Goal: Information Seeking & Learning: Find contact information

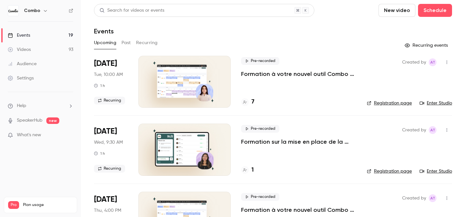
click at [47, 106] on li "Help" at bounding box center [40, 105] width 65 height 7
click at [105, 45] on div at bounding box center [232, 108] width 465 height 217
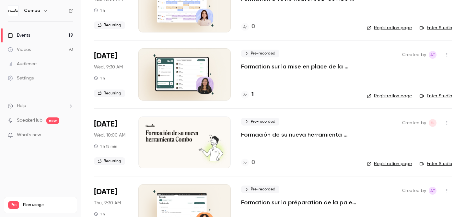
scroll to position [280, 0]
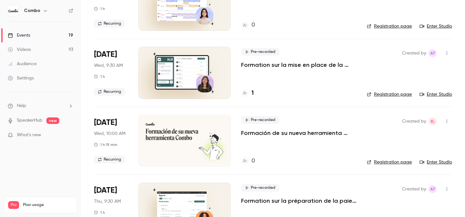
click at [36, 106] on li "Help" at bounding box center [40, 105] width 65 height 7
click at [107, 102] on link "Talk to [GEOGRAPHIC_DATA]" at bounding box center [119, 98] width 71 height 17
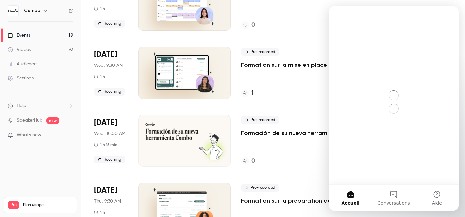
scroll to position [0, 0]
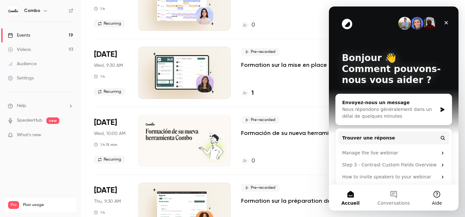
click at [436, 193] on button "Aide" at bounding box center [437, 197] width 43 height 26
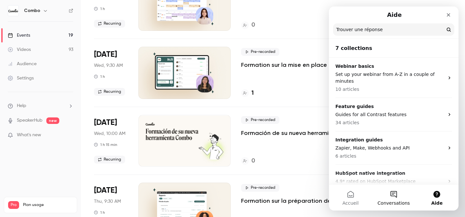
click at [394, 198] on button "Conversations" at bounding box center [393, 197] width 43 height 26
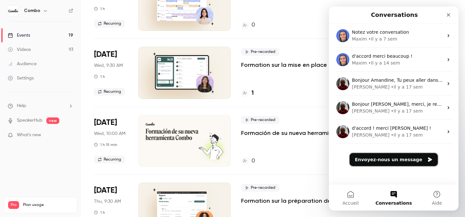
click at [392, 153] on button "Envoyez-nous un message" at bounding box center [394, 159] width 88 height 13
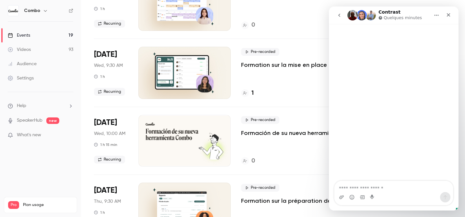
click at [43, 13] on icon "button" at bounding box center [45, 10] width 5 height 5
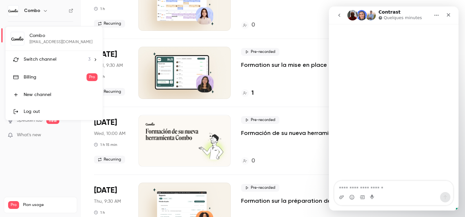
click at [35, 112] on div "Log out" at bounding box center [61, 111] width 74 height 6
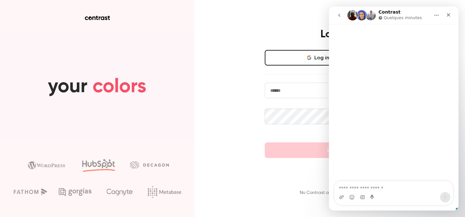
click at [306, 94] on input "email" at bounding box center [335, 91] width 140 height 16
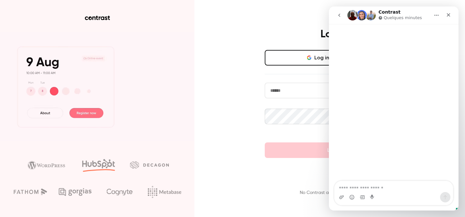
type input "**********"
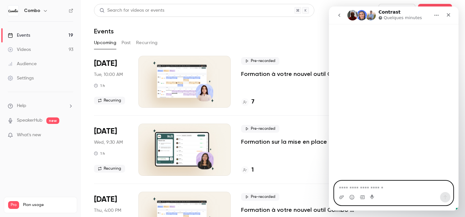
click at [367, 191] on textarea "Envoyer un message..." at bounding box center [394, 186] width 119 height 11
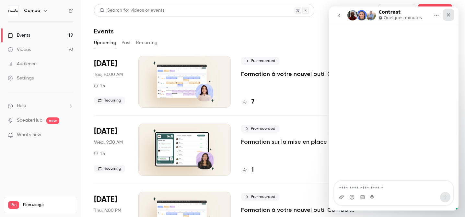
click at [451, 19] on div "Fermer" at bounding box center [449, 15] width 12 height 12
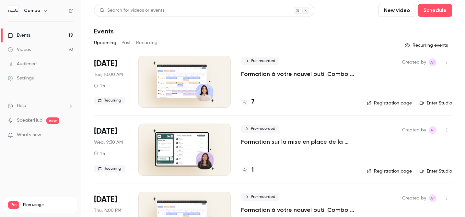
click at [50, 103] on li "Help" at bounding box center [40, 105] width 65 height 7
click at [111, 100] on link "Talk to [GEOGRAPHIC_DATA]" at bounding box center [119, 98] width 71 height 17
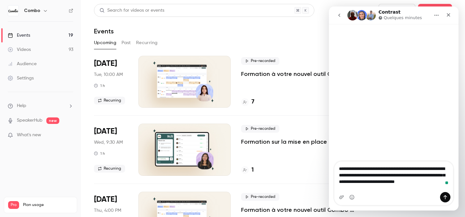
type textarea "**********"
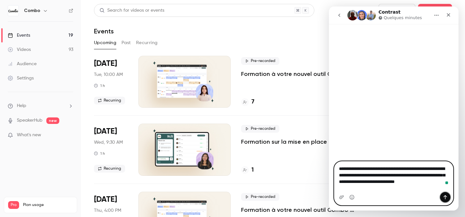
click at [446, 196] on icon "Envoyer un message…" at bounding box center [445, 196] width 5 height 5
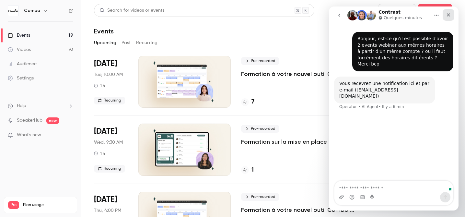
click at [446, 15] on icon "Fermer" at bounding box center [448, 14] width 5 height 5
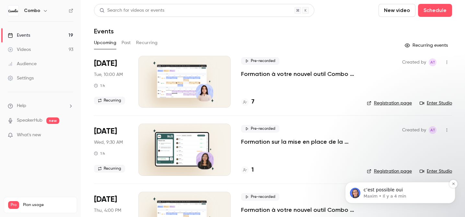
click at [392, 196] on p "Maxim • Il y a 4 min" at bounding box center [406, 196] width 84 height 6
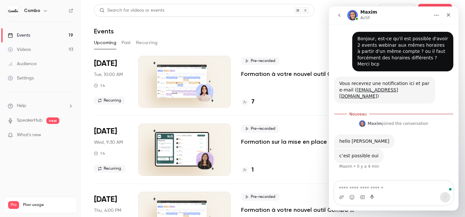
scroll to position [1, 0]
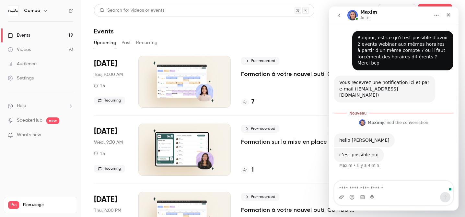
click at [366, 186] on textarea "Envoyer un message..." at bounding box center [394, 186] width 119 height 11
type textarea "**********"
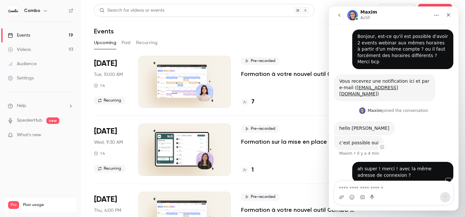
scroll to position [4, 0]
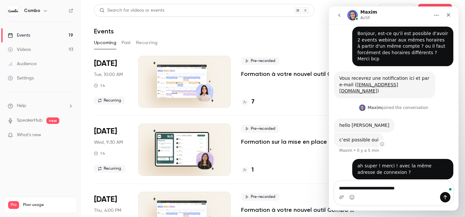
type textarea "**********"
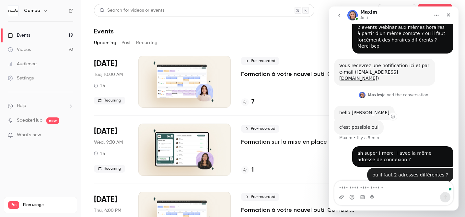
scroll to position [19, 0]
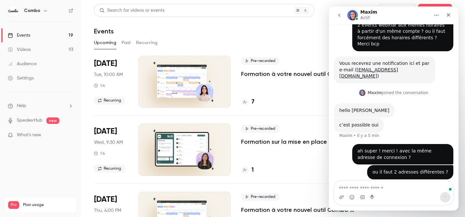
click at [408, 17] on div "Maxim Actif" at bounding box center [388, 15] width 82 height 11
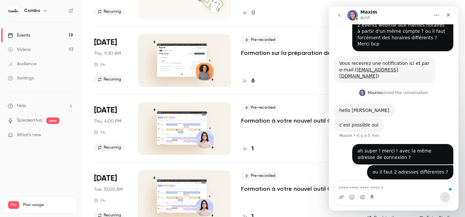
scroll to position [462, 0]
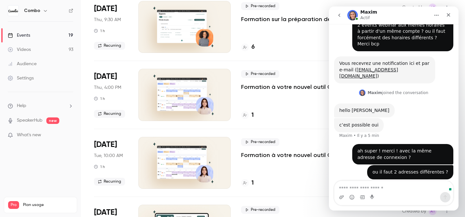
click at [437, 12] on button "Accueil" at bounding box center [436, 15] width 12 height 12
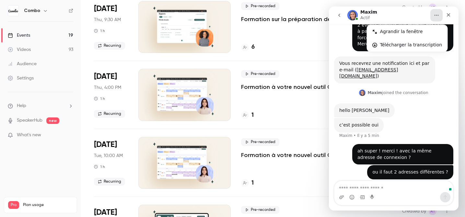
click at [371, 21] on div "Maxim Actif Agrandir la fenêtre Télécharger la transcription" at bounding box center [393, 15] width 121 height 12
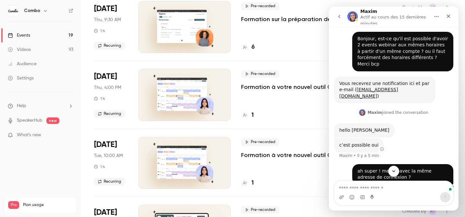
scroll to position [22, 0]
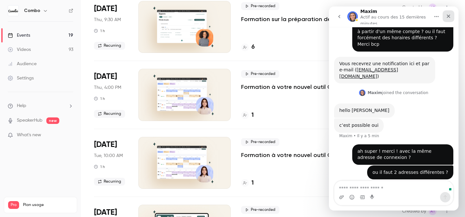
click at [446, 15] on icon "Fermer" at bounding box center [448, 16] width 5 height 5
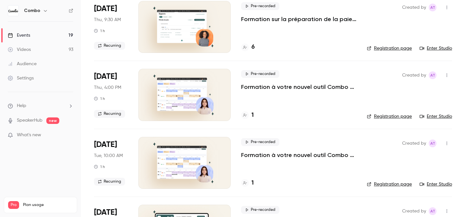
click at [43, 10] on icon "button" at bounding box center [45, 10] width 5 height 5
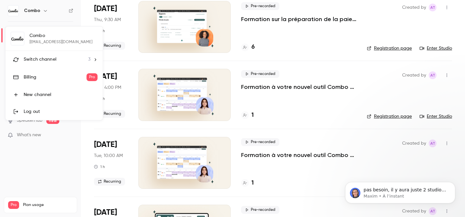
scroll to position [45, 0]
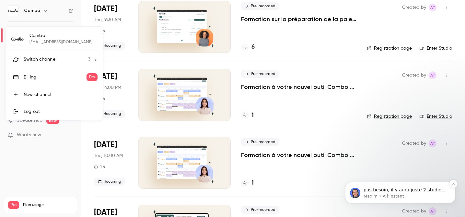
click at [368, 195] on p "Maxim • À l’instant" at bounding box center [406, 196] width 84 height 6
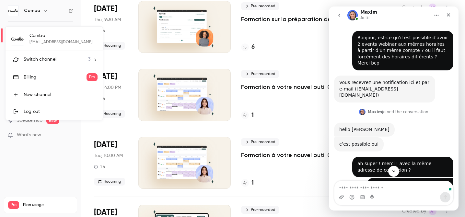
scroll to position [55, 0]
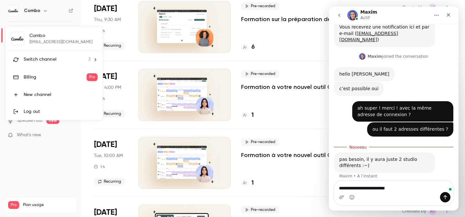
type textarea "**********"
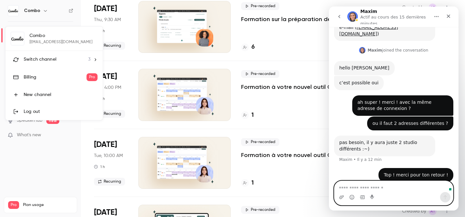
scroll to position [67, 0]
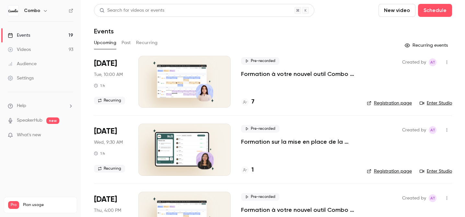
click at [250, 101] on div "7" at bounding box center [247, 102] width 13 height 9
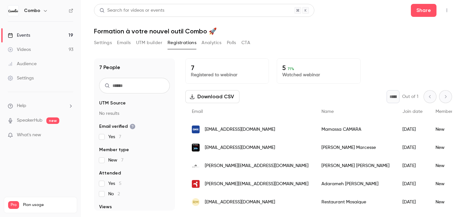
scroll to position [37, 0]
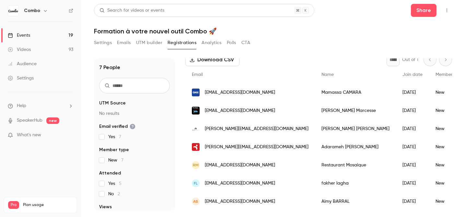
copy span "enjoytacos.sens89100@gmail.com"
drag, startPoint x: 279, startPoint y: 184, endPoint x: 205, endPoint y: 184, distance: 73.9
click at [205, 184] on div "fl enjoytacos.sens89100@gmail.com" at bounding box center [250, 183] width 130 height 18
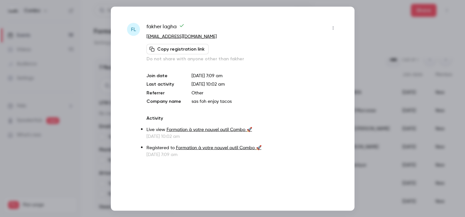
click at [71, 155] on div at bounding box center [232, 108] width 465 height 217
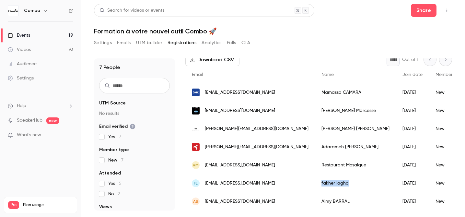
copy div "fakher lagha"
drag, startPoint x: 320, startPoint y: 184, endPoint x: 288, endPoint y: 184, distance: 31.8
click at [315, 184] on div "fakher lagha" at bounding box center [355, 183] width 81 height 18
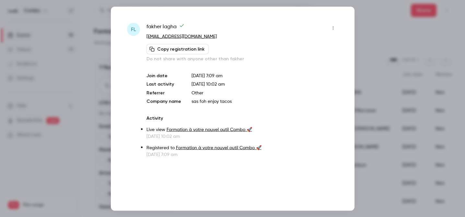
click at [394, 89] on div at bounding box center [232, 108] width 465 height 217
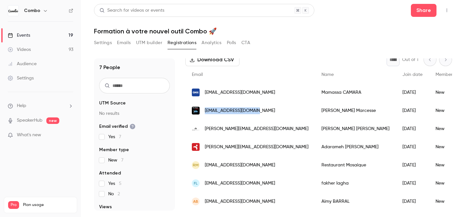
copy span "marc@wafflefactory.com"
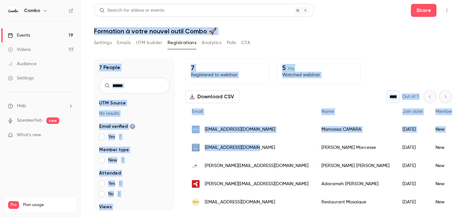
drag, startPoint x: 261, startPoint y: 110, endPoint x: 397, endPoint y: -7, distance: 180.4
click at [397, 0] on html "Combo Events 19 Videos 93 Audience Settings Help SpeakerHub new What's new Pro …" at bounding box center [232, 108] width 465 height 217
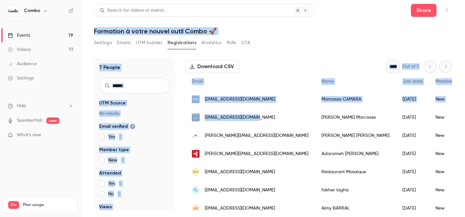
scroll to position [37, 0]
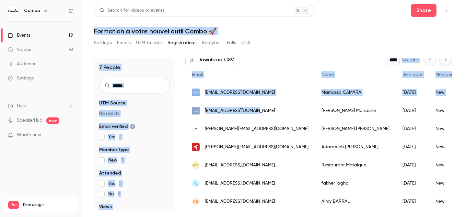
click at [249, 90] on div "pmtfood@gmx.fr" at bounding box center [250, 92] width 130 height 18
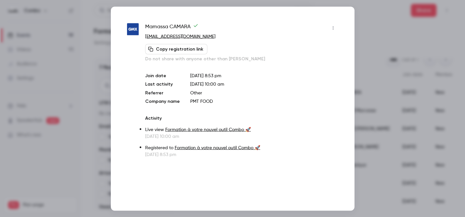
click at [364, 33] on div at bounding box center [232, 108] width 465 height 217
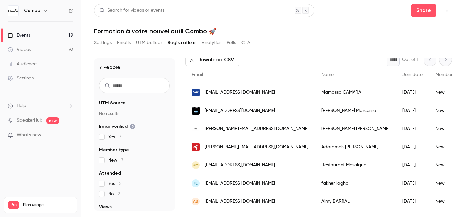
click at [256, 90] on div "pmtfood@gmx.fr" at bounding box center [250, 92] width 130 height 18
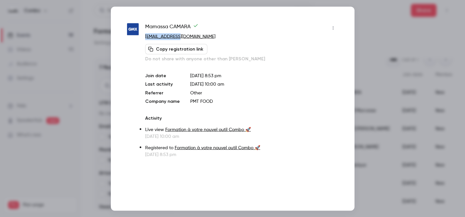
copy link "pmtfood@gmx.fr"
drag, startPoint x: 187, startPoint y: 36, endPoint x: 145, endPoint y: 35, distance: 42.8
click at [145, 35] on div "Mamassa CAMARA pmtfood@gmx.fr Copy registration link Do not share with anyone o…" at bounding box center [232, 90] width 211 height 135
copy span "Mamassa CAMARA"
drag, startPoint x: 191, startPoint y: 28, endPoint x: 145, endPoint y: 24, distance: 45.5
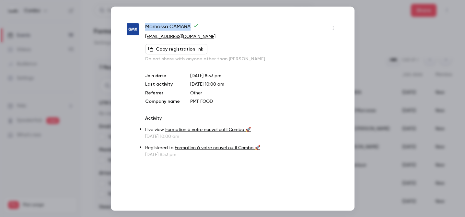
click at [145, 24] on span "Mamassa CAMARA" at bounding box center [171, 28] width 53 height 10
click at [361, 53] on div at bounding box center [232, 108] width 465 height 217
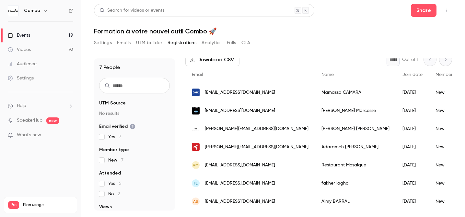
click at [315, 127] on div "Lucille BOTTALICO" at bounding box center [355, 129] width 81 height 18
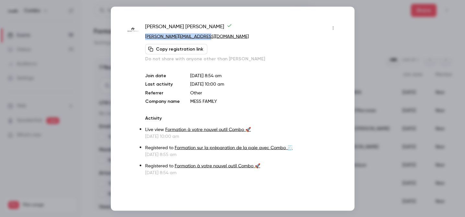
copy link "l.bottalico@messfamily.com"
drag, startPoint x: 205, startPoint y: 37, endPoint x: 143, endPoint y: 37, distance: 61.6
click at [143, 37] on div "Lucille BOTTALICO l.bottalico@messfamily.com Copy registration link Do not shar…" at bounding box center [232, 99] width 211 height 153
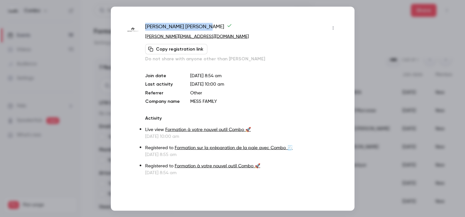
copy span "Lucille BOTTALICO"
drag, startPoint x: 187, startPoint y: 25, endPoint x: 142, endPoint y: 23, distance: 44.4
click at [142, 23] on div "Lucille BOTTALICO l.bottalico@messfamily.com Copy registration link Do not shar…" at bounding box center [232, 99] width 211 height 153
click at [383, 26] on div at bounding box center [232, 108] width 465 height 217
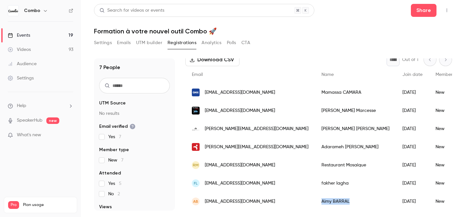
drag, startPoint x: 321, startPoint y: 200, endPoint x: 289, endPoint y: 200, distance: 31.8
click at [315, 200] on div "Aimy BARRAL" at bounding box center [355, 201] width 81 height 18
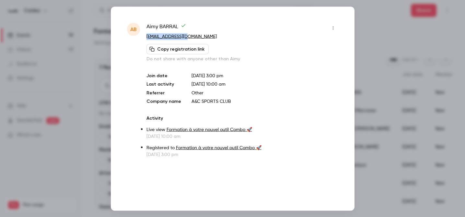
drag, startPoint x: 182, startPoint y: 38, endPoint x: 144, endPoint y: 38, distance: 37.9
click at [144, 38] on div "AB Aimy BARRAL aimy74@hotmail.fr Copy registration link Do not share with anyon…" at bounding box center [232, 90] width 211 height 135
copy link "aimy74@hotmail.fr"
copy span "Aimy BARRAL"
drag, startPoint x: 178, startPoint y: 26, endPoint x: 146, endPoint y: 26, distance: 31.8
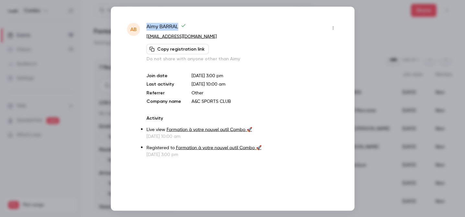
click at [146, 26] on div "AB Aimy BARRAL aimy74@hotmail.fr Copy registration link Do not share with anyon…" at bounding box center [232, 90] width 211 height 135
